Goal: Register for event/course

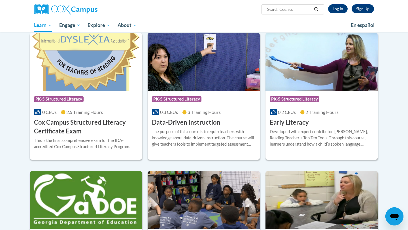
scroll to position [184, 0]
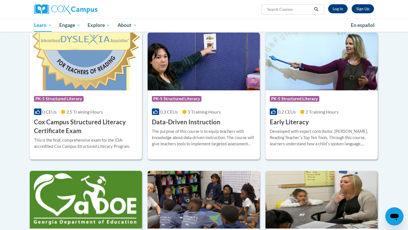
click at [326, 84] on img at bounding box center [322, 62] width 112 height 58
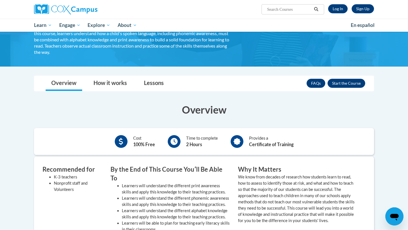
scroll to position [41, 0]
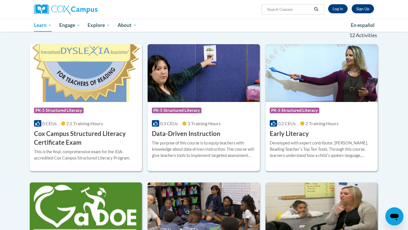
scroll to position [181, 0]
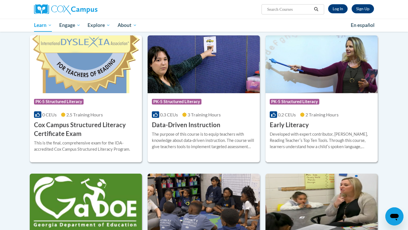
click at [315, 92] on img at bounding box center [322, 64] width 112 height 58
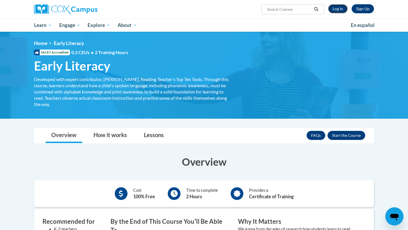
click at [339, 9] on link "Log In" at bounding box center [338, 8] width 20 height 9
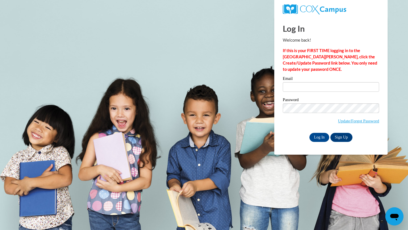
type input "jcardozapellecer@daltonstate.edu"
click at [319, 136] on input "Log In" at bounding box center [320, 137] width 20 height 9
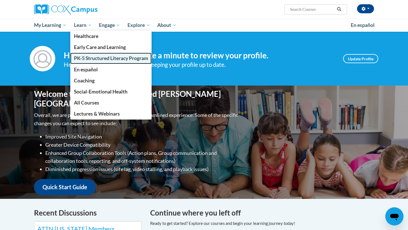
click at [90, 59] on span "PK-5 Structured Literacy Program" at bounding box center [111, 58] width 74 height 6
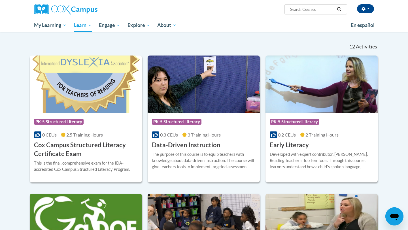
scroll to position [164, 0]
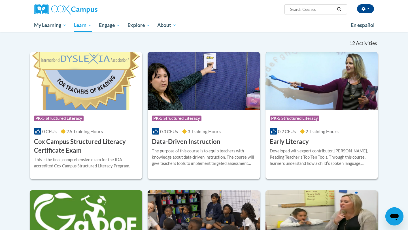
click at [315, 104] on img at bounding box center [322, 81] width 112 height 58
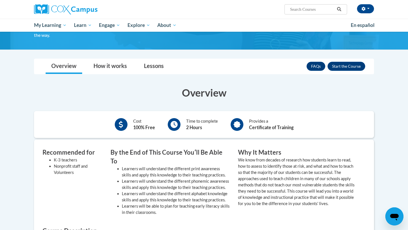
scroll to position [70, 0]
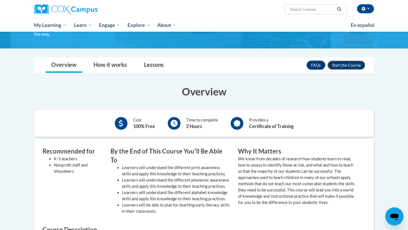
click at [346, 66] on button "Enroll" at bounding box center [347, 65] width 38 height 9
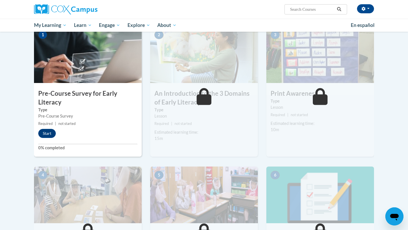
scroll to position [122, 0]
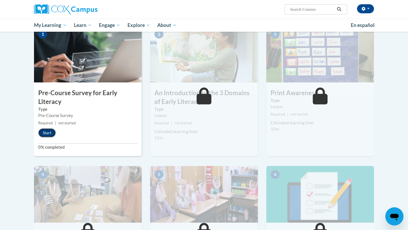
click at [47, 132] on button "Start" at bounding box center [47, 132] width 18 height 9
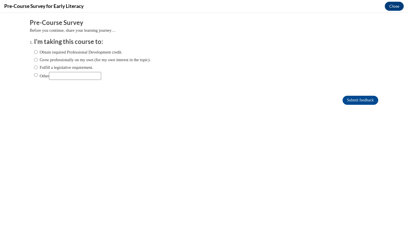
scroll to position [0, 0]
click at [37, 52] on input "Obtain required Professional Development credit." at bounding box center [36, 52] width 4 height 6
radio input "true"
click at [359, 100] on input "Submit feedback" at bounding box center [361, 100] width 36 height 9
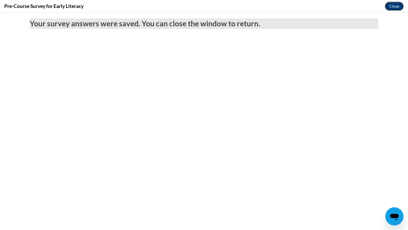
click at [394, 5] on button "Close" at bounding box center [394, 6] width 19 height 9
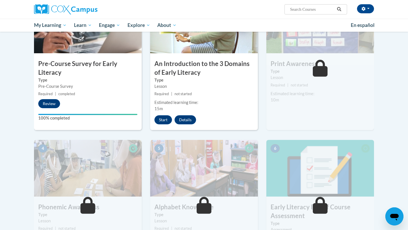
scroll to position [157, 0]
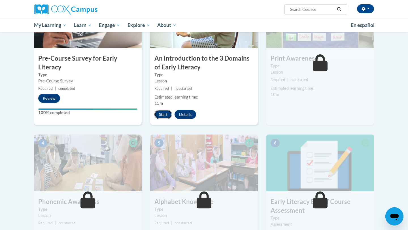
click at [161, 117] on button "Start" at bounding box center [164, 114] width 18 height 9
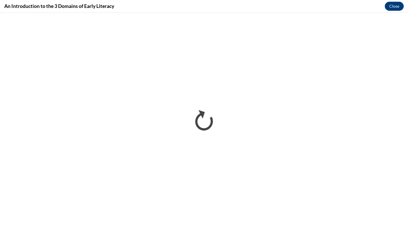
scroll to position [0, 0]
